Goal: Task Accomplishment & Management: Use online tool/utility

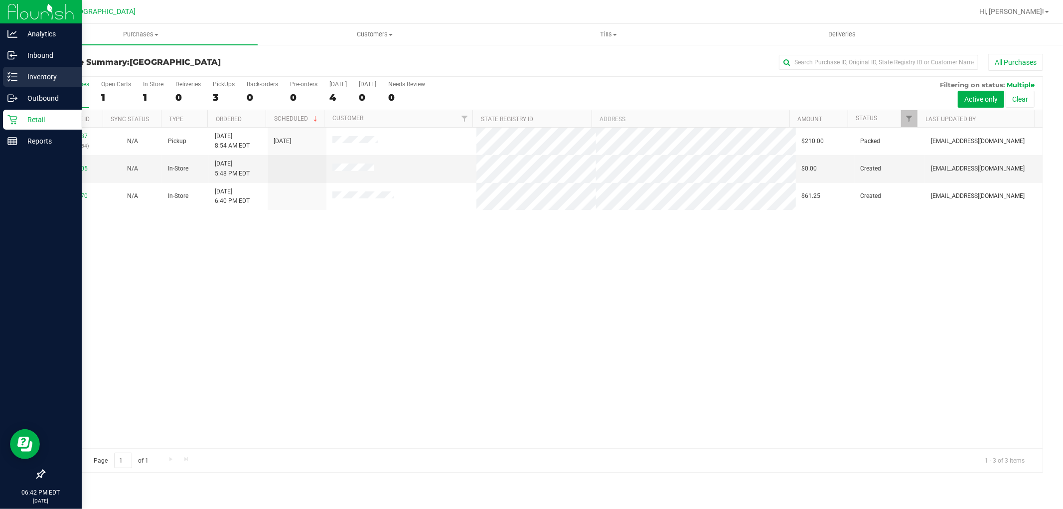
click at [17, 76] on div "Inventory" at bounding box center [42, 77] width 79 height 20
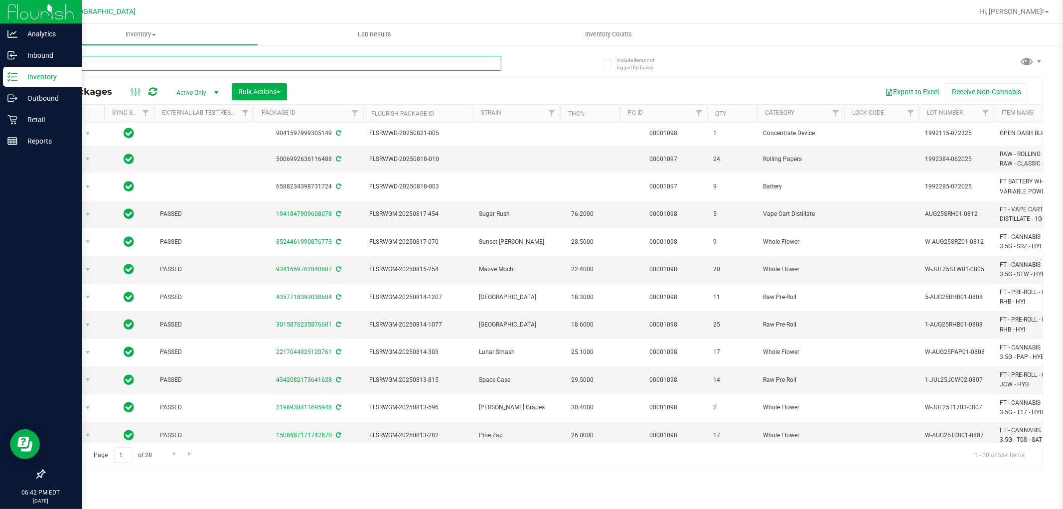
click at [99, 63] on input "text" at bounding box center [273, 63] width 458 height 15
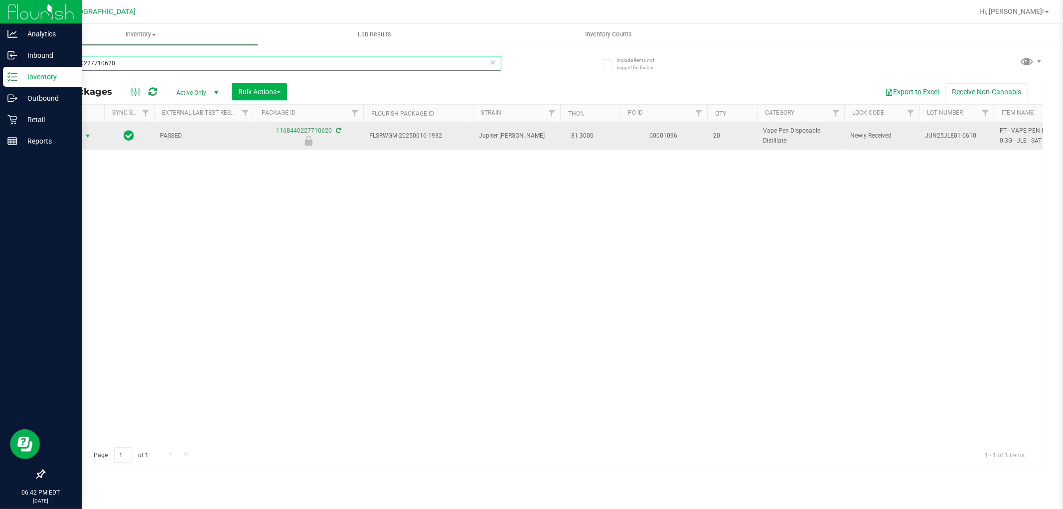
type input "1168440227710620"
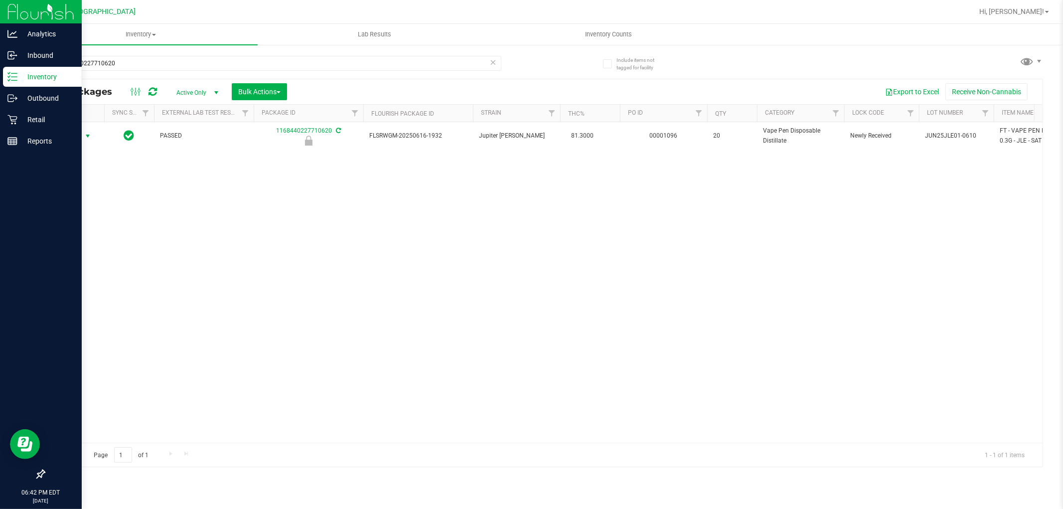
drag, startPoint x: 66, startPoint y: 136, endPoint x: 36, endPoint y: 135, distance: 29.9
click at [62, 137] on span "Action" at bounding box center [67, 136] width 27 height 14
click at [76, 255] on li "Unlock package" at bounding box center [87, 254] width 64 height 15
